Goal: Information Seeking & Learning: Find specific page/section

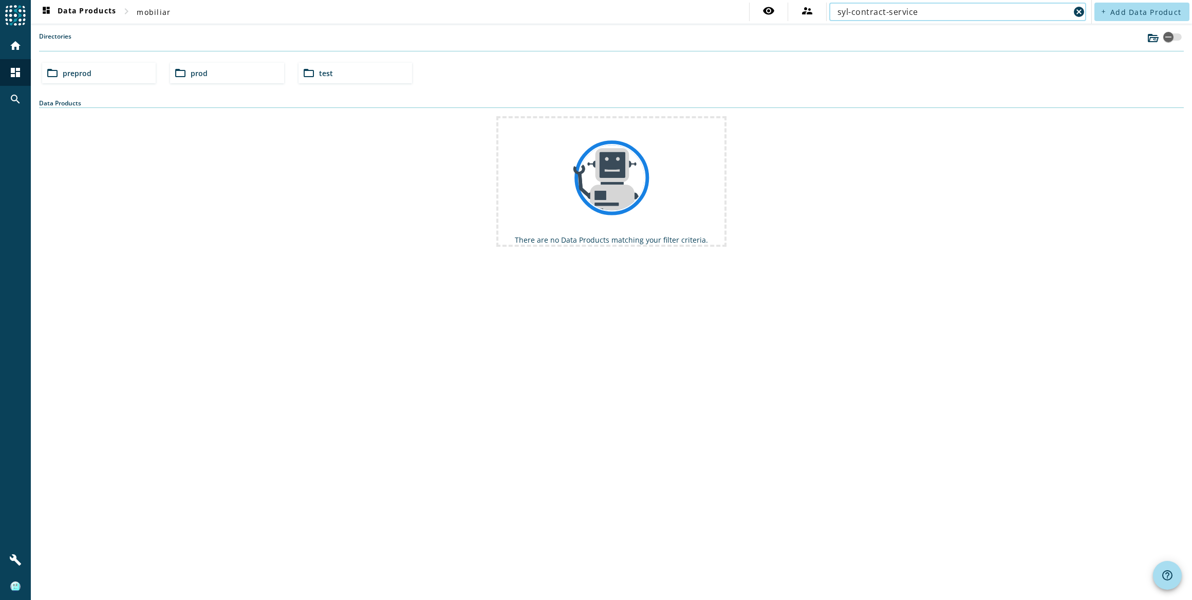
type input "syl-contract-service"
click at [97, 99] on div "Data Products" at bounding box center [611, 103] width 1145 height 9
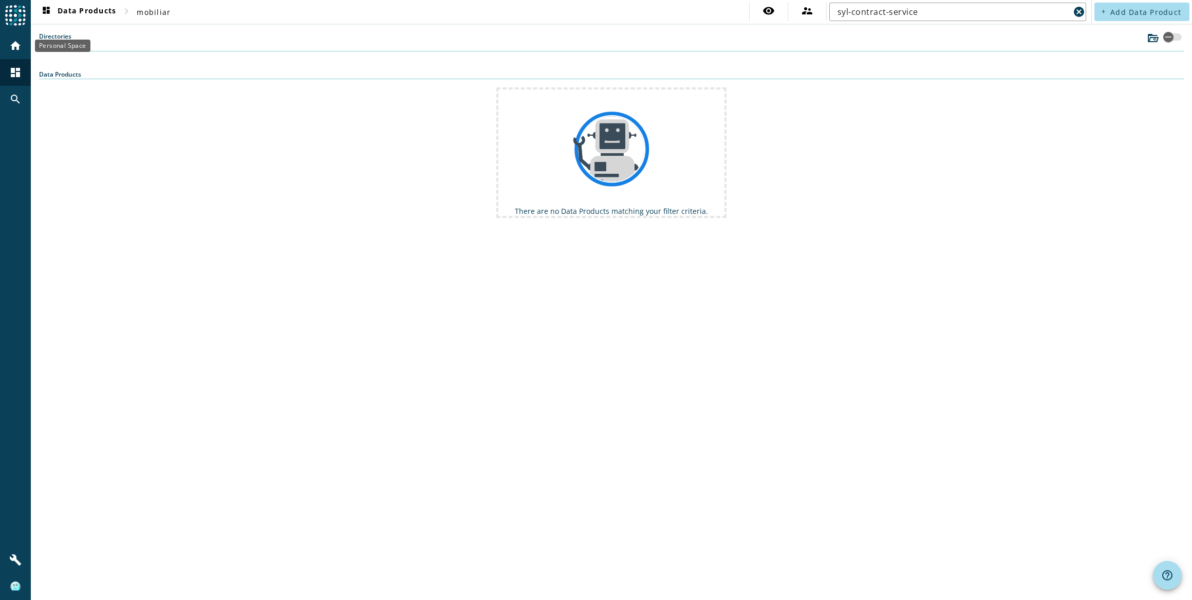
click at [22, 46] on div "home" at bounding box center [15, 45] width 27 height 27
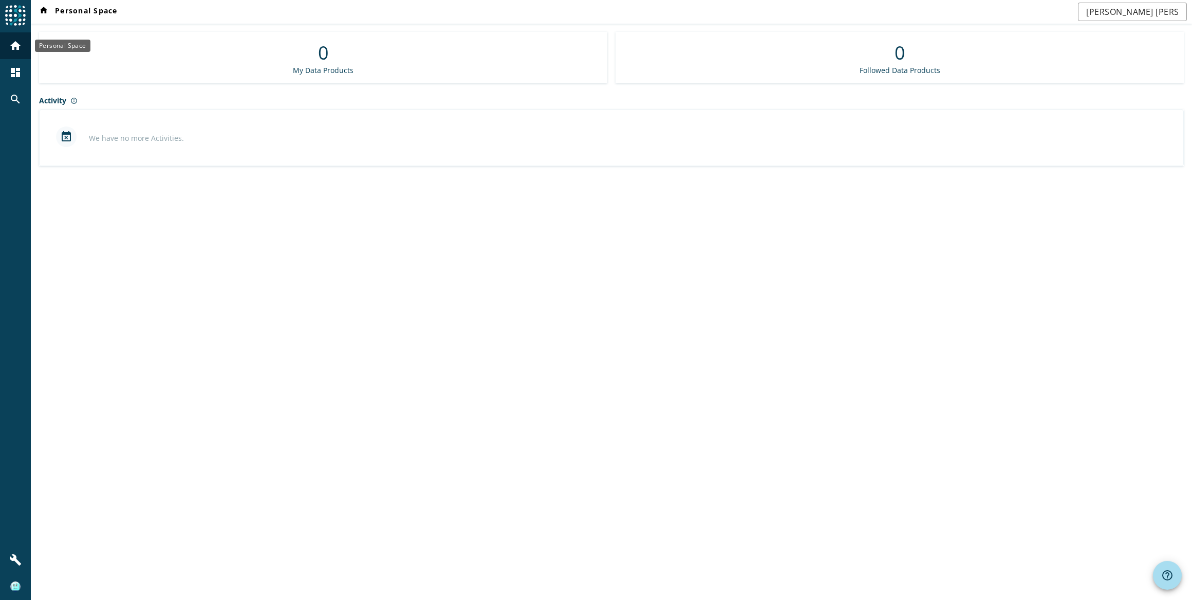
click at [20, 43] on mat-icon "home" at bounding box center [15, 46] width 12 height 12
click at [8, 11] on img at bounding box center [15, 15] width 21 height 21
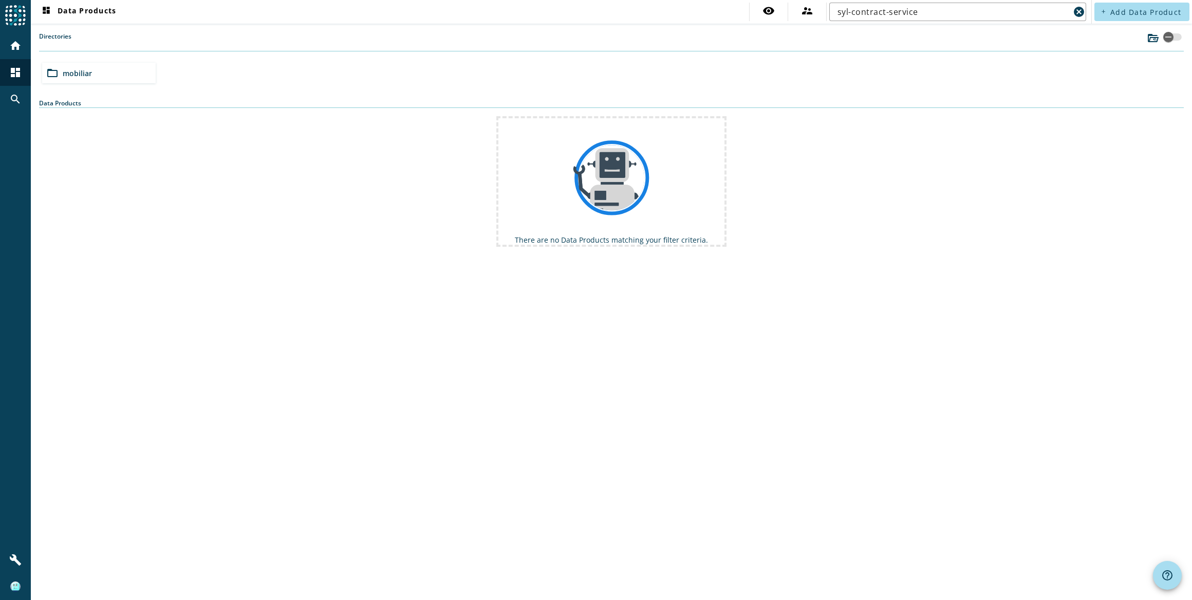
click at [131, 63] on div "folder_open mobiliar" at bounding box center [99, 73] width 114 height 21
click at [99, 72] on div "folder_open preprod" at bounding box center [99, 73] width 114 height 21
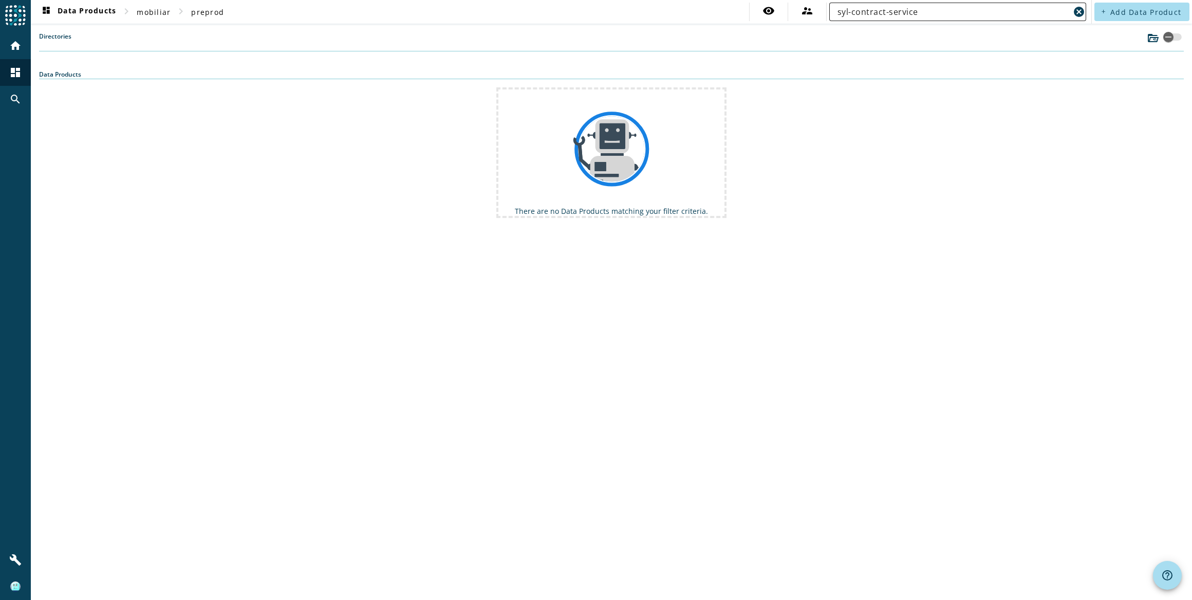
click at [968, 4] on div "syl-contract-service" at bounding box center [954, 12] width 232 height 19
click at [960, 11] on input "syl-contract-service" at bounding box center [954, 12] width 232 height 12
drag, startPoint x: 854, startPoint y: 10, endPoint x: 962, endPoint y: 18, distance: 107.7
click at [961, 18] on div "syl-contract-service" at bounding box center [954, 12] width 232 height 19
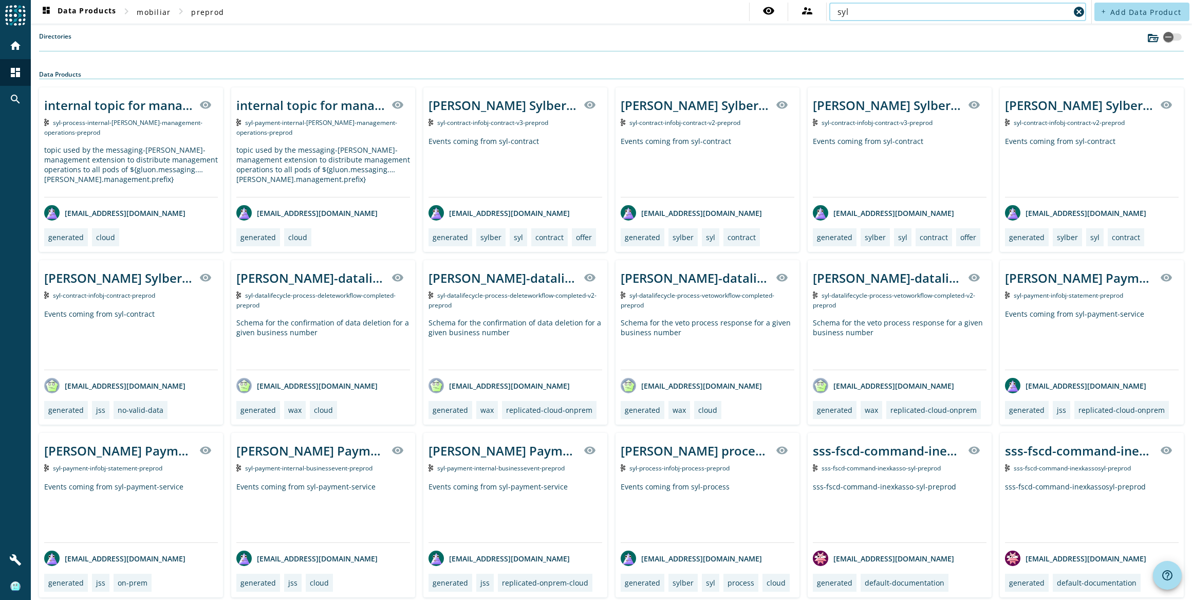
type input "syl"
